Goal: Check status: Check status

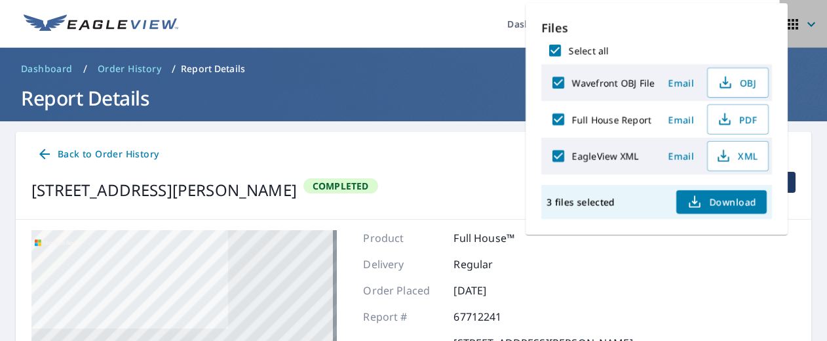
click at [803, 21] on icon "button" at bounding box center [811, 24] width 16 height 16
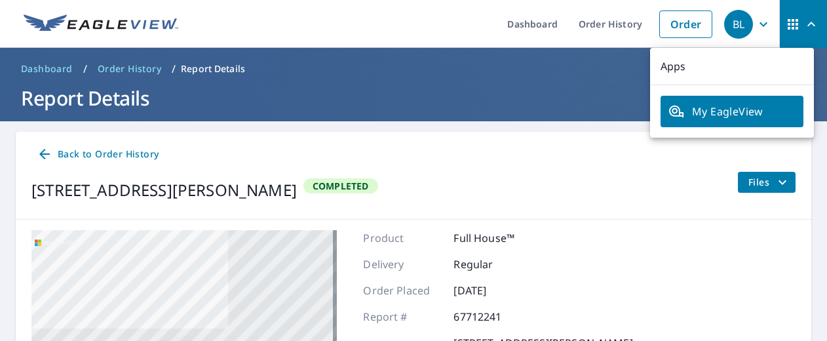
click at [727, 109] on span "My EagleView" at bounding box center [731, 111] width 127 height 16
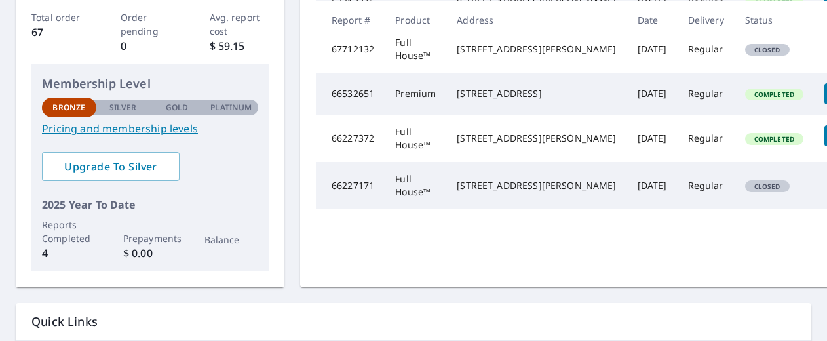
scroll to position [240, 0]
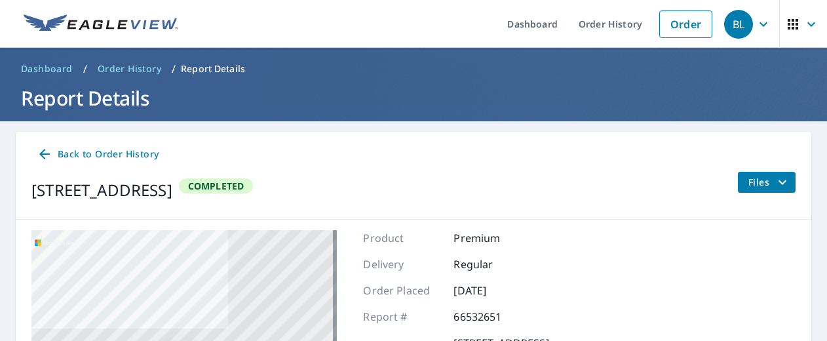
click at [755, 185] on span "Files" at bounding box center [769, 182] width 42 height 16
